Goal: Task Accomplishment & Management: Manage account settings

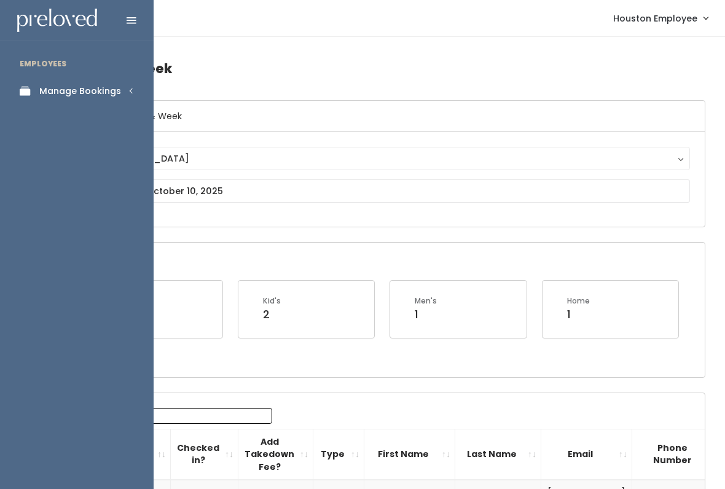
click at [119, 96] on div "Manage Bookings" at bounding box center [80, 91] width 82 height 13
click at [101, 206] on div "Booth Discounts" at bounding box center [76, 212] width 74 height 13
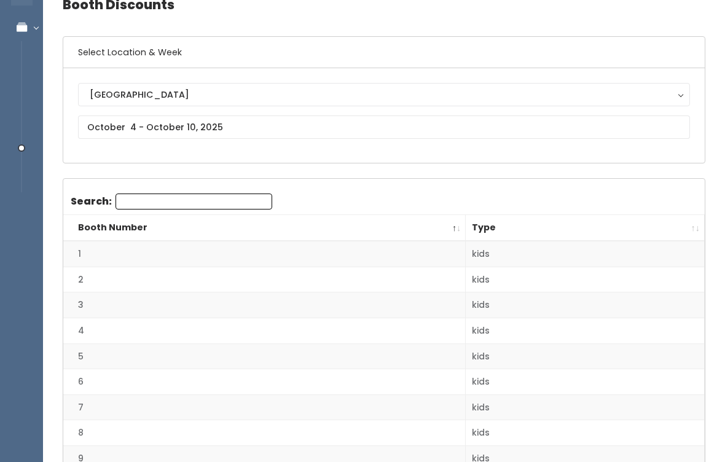
scroll to position [64, 0]
click at [688, 224] on th "Type" at bounding box center [585, 228] width 239 height 26
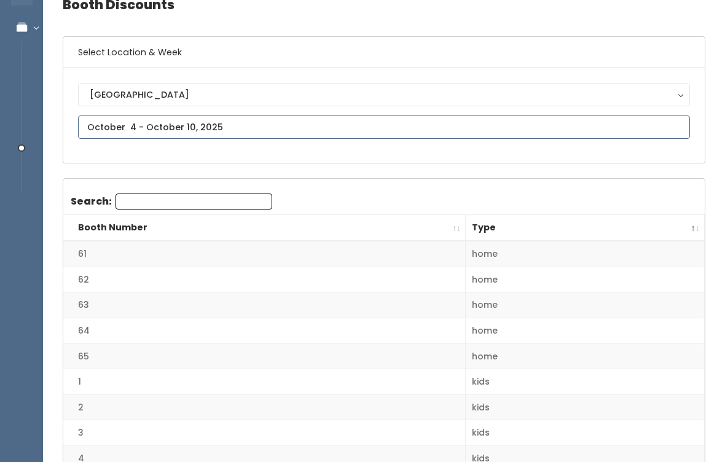
click at [425, 137] on input "text" at bounding box center [384, 127] width 612 height 23
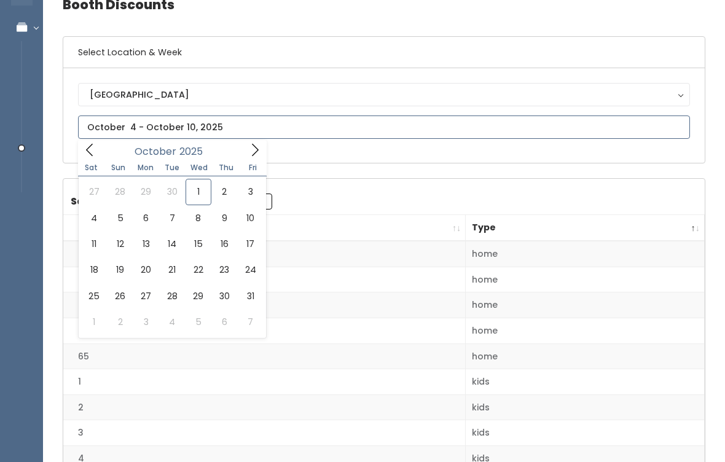
type input "September 27 to October 3"
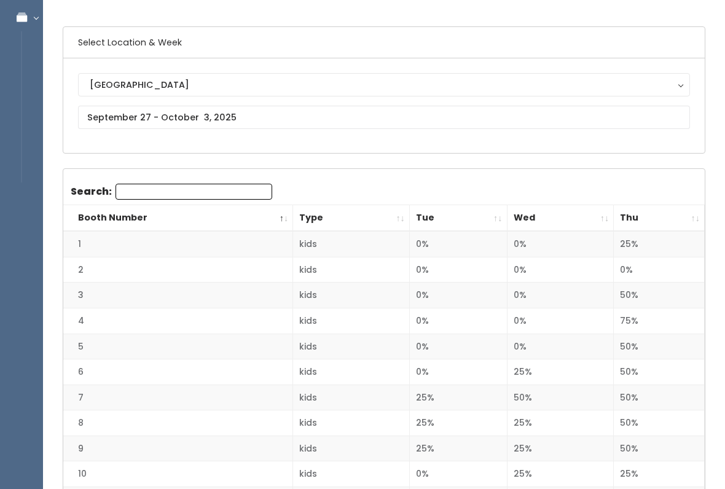
scroll to position [74, 0]
click at [692, 217] on th "Thu" at bounding box center [659, 218] width 91 height 26
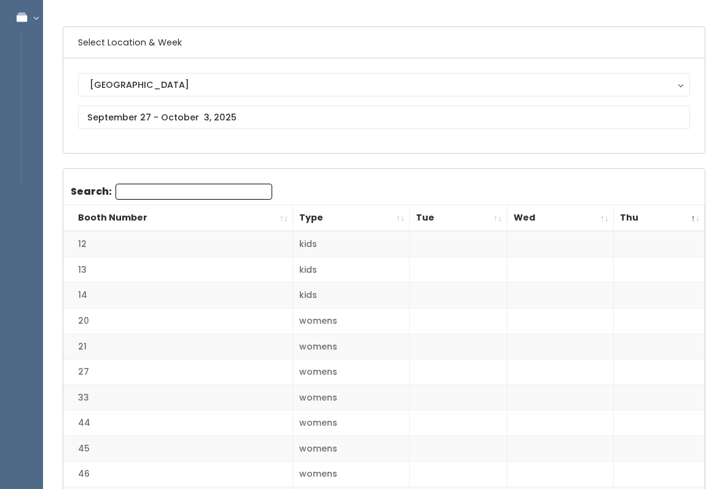
click at [693, 216] on th "Thu" at bounding box center [659, 218] width 91 height 26
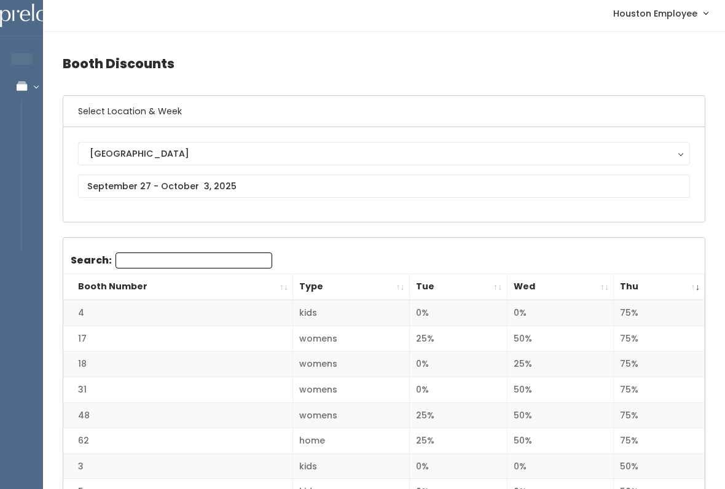
scroll to position [0, 0]
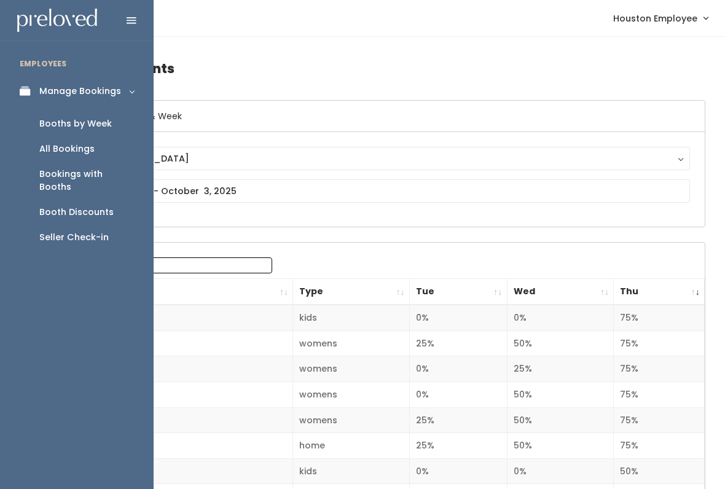
click at [62, 90] on div "Manage Bookings" at bounding box center [80, 91] width 82 height 13
click at [49, 87] on div "Manage Bookings" at bounding box center [80, 91] width 82 height 13
click at [68, 165] on link "Bookings with Booths" at bounding box center [77, 181] width 154 height 38
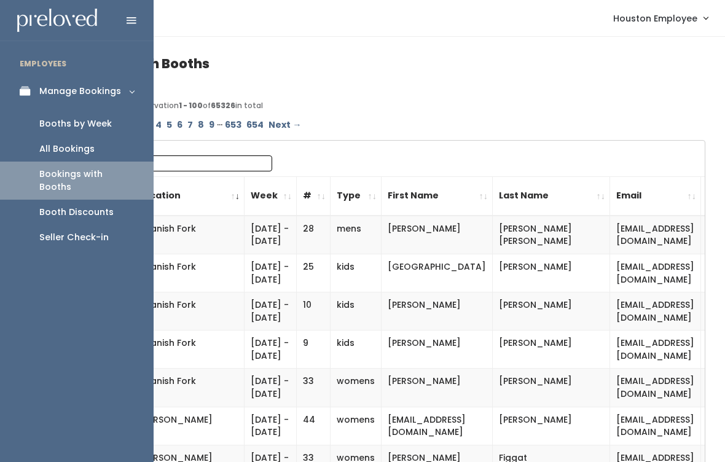
click at [59, 206] on div "Booth Discounts" at bounding box center [76, 212] width 74 height 13
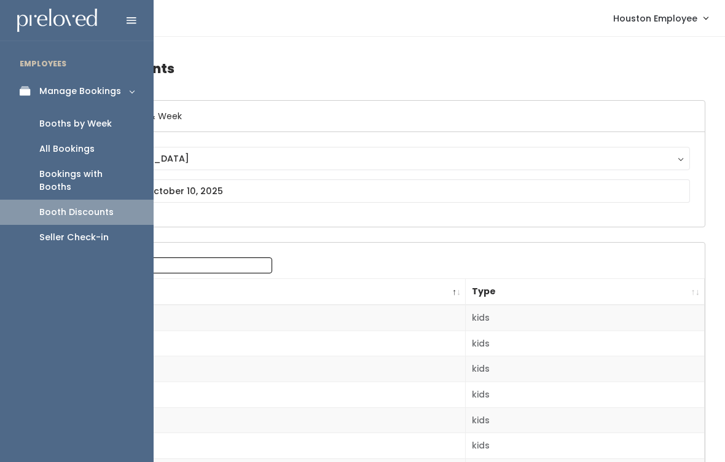
click at [71, 230] on link "Seller Check-in" at bounding box center [77, 237] width 154 height 25
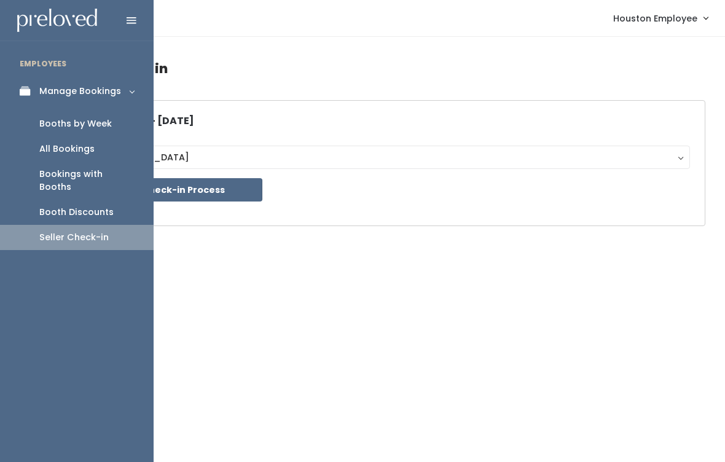
click at [45, 86] on div "Manage Bookings" at bounding box center [80, 91] width 82 height 13
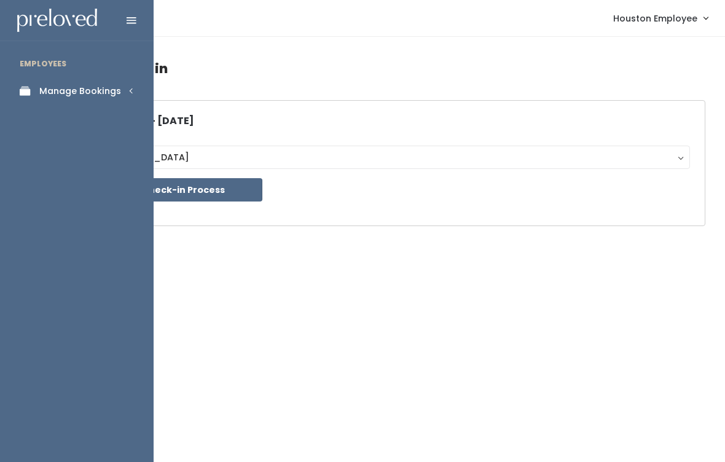
click at [48, 103] on link "Manage Bookings" at bounding box center [77, 91] width 154 height 28
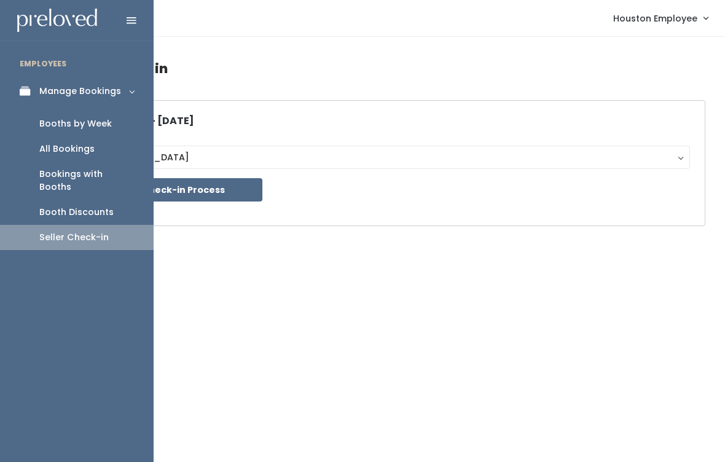
click at [35, 120] on link "Booths by Week" at bounding box center [77, 123] width 154 height 25
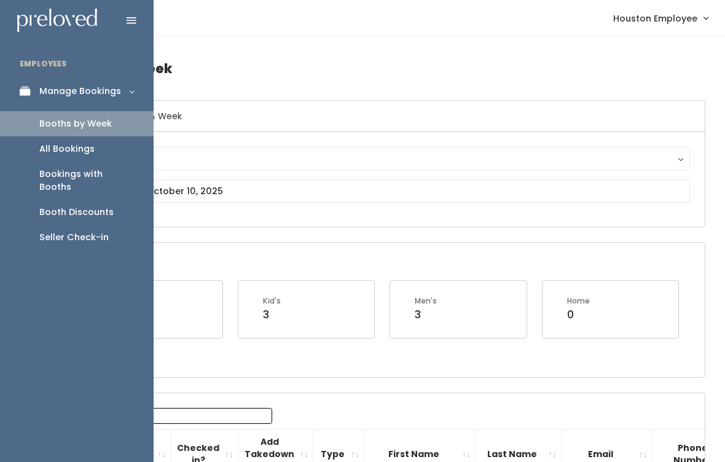
click at [69, 200] on link "Booth Discounts" at bounding box center [77, 212] width 154 height 25
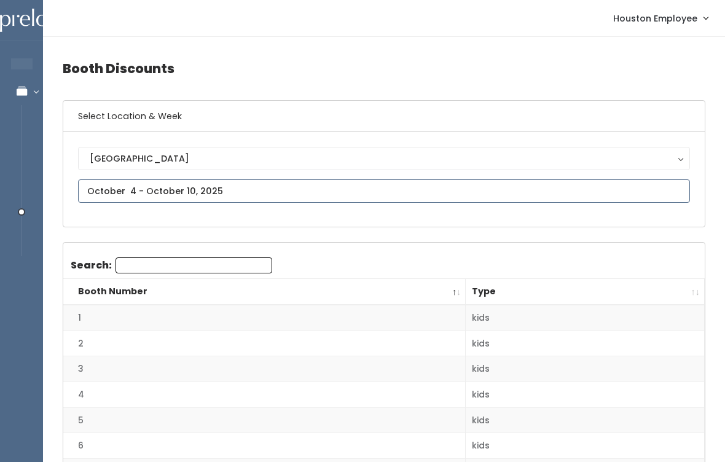
click at [616, 197] on input "text" at bounding box center [384, 190] width 612 height 23
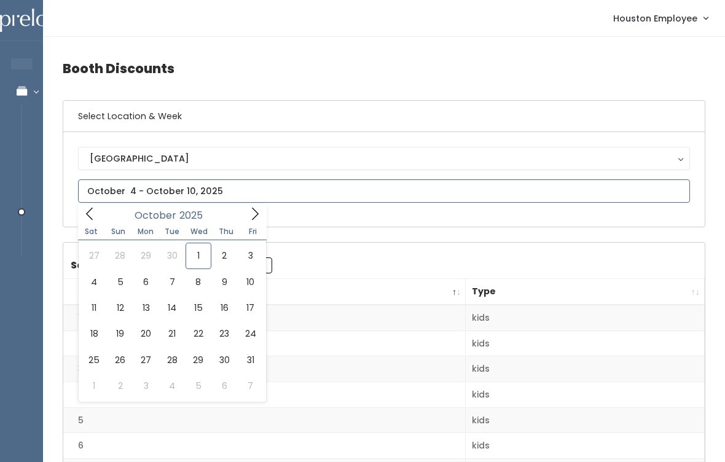
type input "September 27 to October 3"
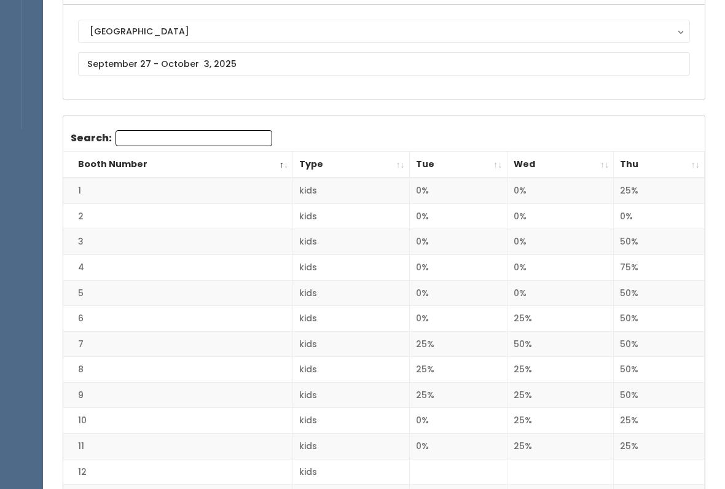
scroll to position [127, 0]
click at [690, 162] on th "Thu" at bounding box center [659, 165] width 91 height 26
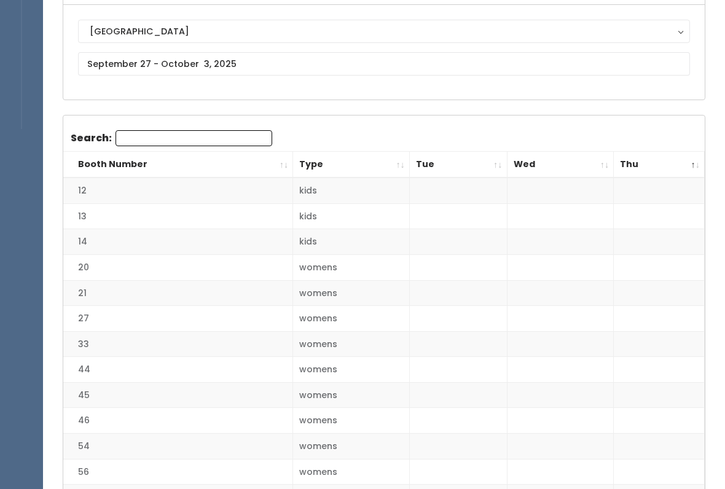
click at [702, 157] on th "Thu" at bounding box center [659, 165] width 91 height 26
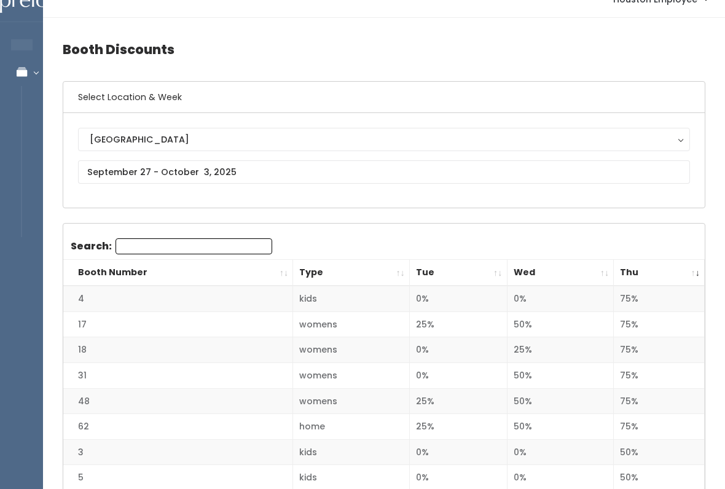
scroll to position [0, 0]
